Goal: Information Seeking & Learning: Find specific page/section

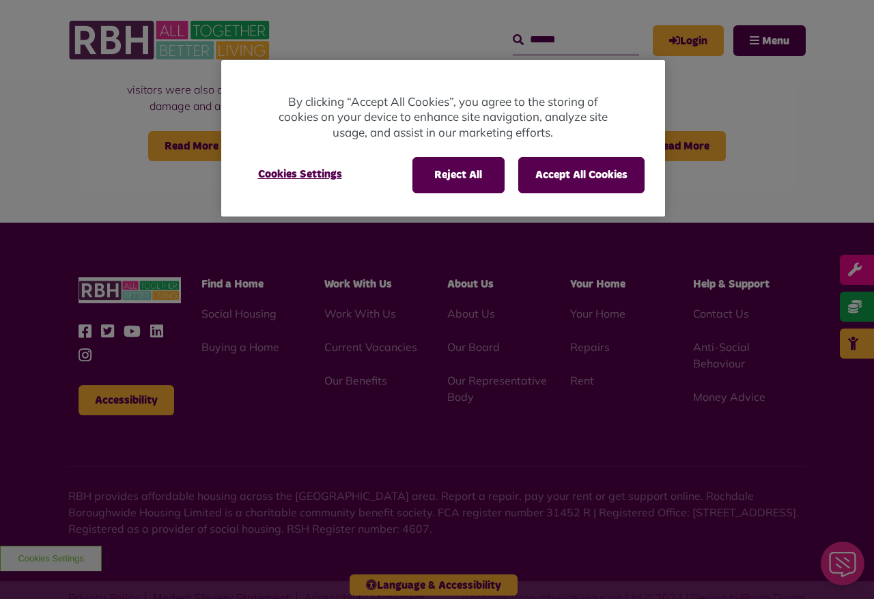
click at [479, 179] on button "Reject All" at bounding box center [458, 175] width 92 height 36
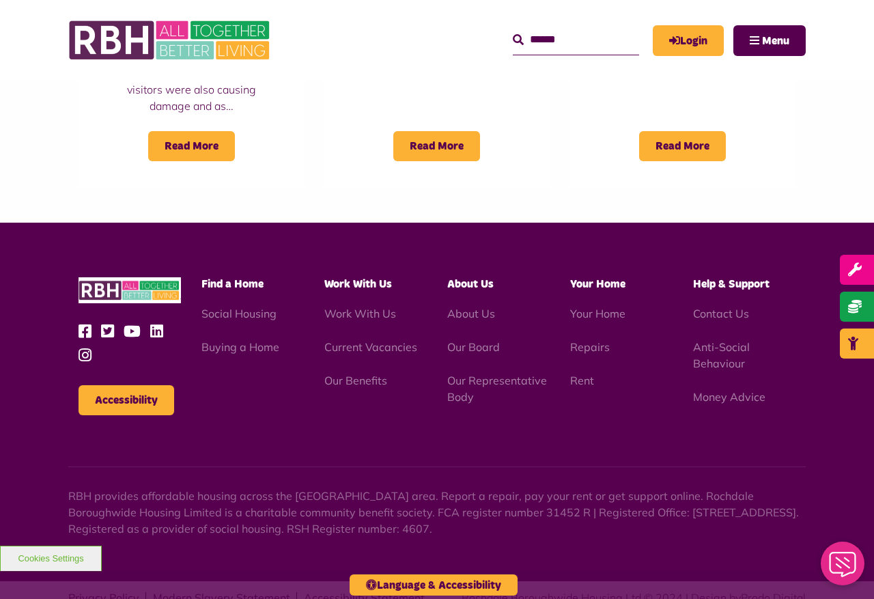
click at [777, 48] on button "Menu" at bounding box center [769, 40] width 72 height 31
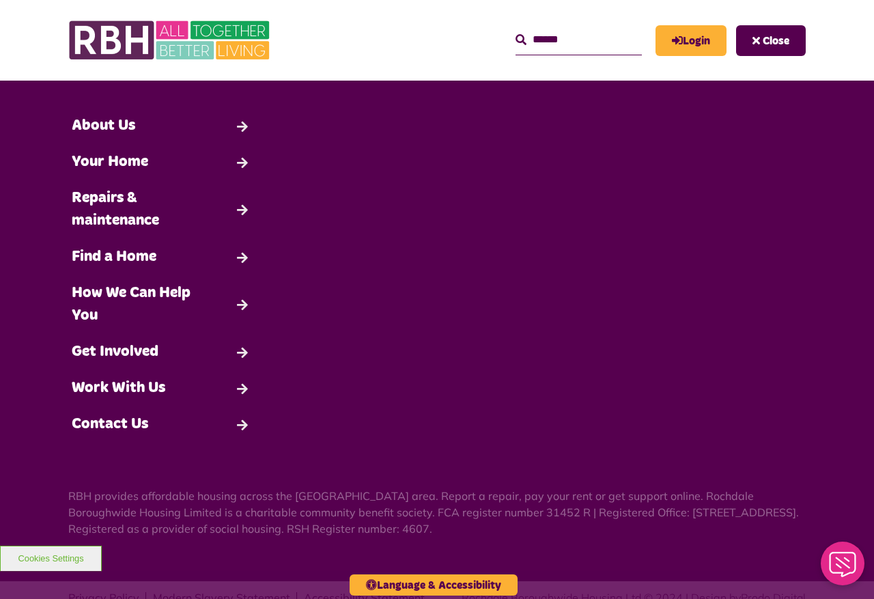
click at [92, 135] on link "About Us" at bounding box center [161, 126] width 193 height 36
click at [231, 129] on link "About Us" at bounding box center [161, 126] width 193 height 36
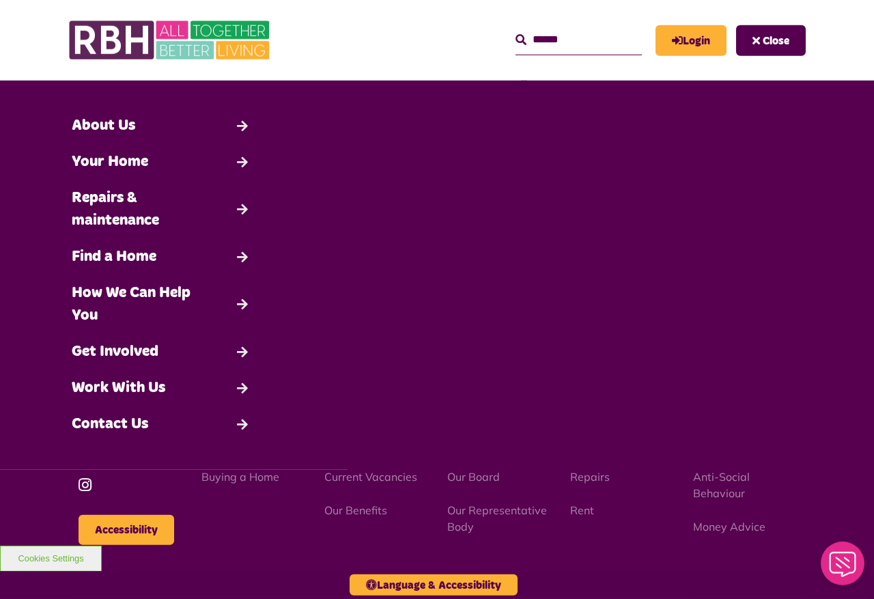
scroll to position [1136, 0]
click at [233, 131] on link "About Us" at bounding box center [161, 126] width 193 height 36
click at [523, 45] on input "Search" at bounding box center [579, 39] width 126 height 29
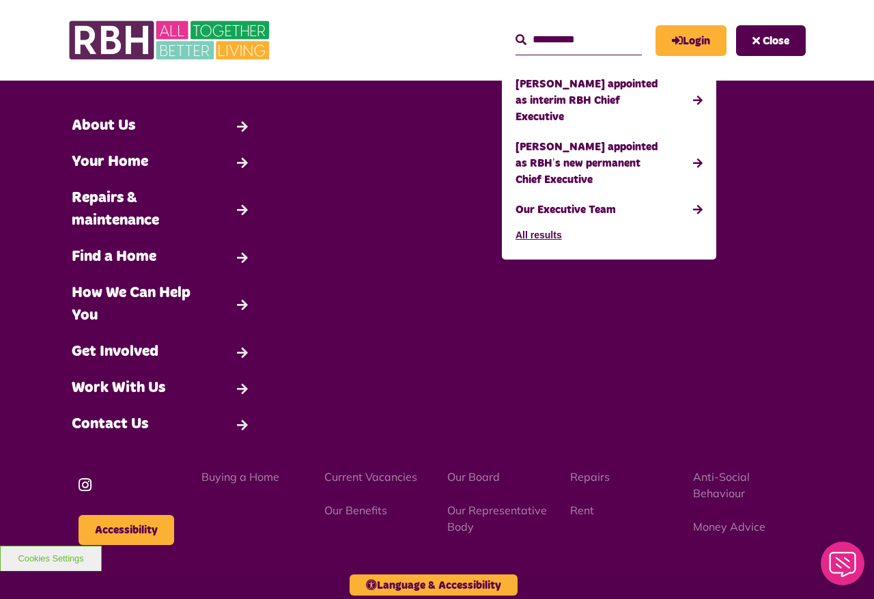
type input "*********"
click at [580, 200] on link "Our Executive Team" at bounding box center [609, 210] width 187 height 30
